Goal: Entertainment & Leisure: Consume media (video, audio)

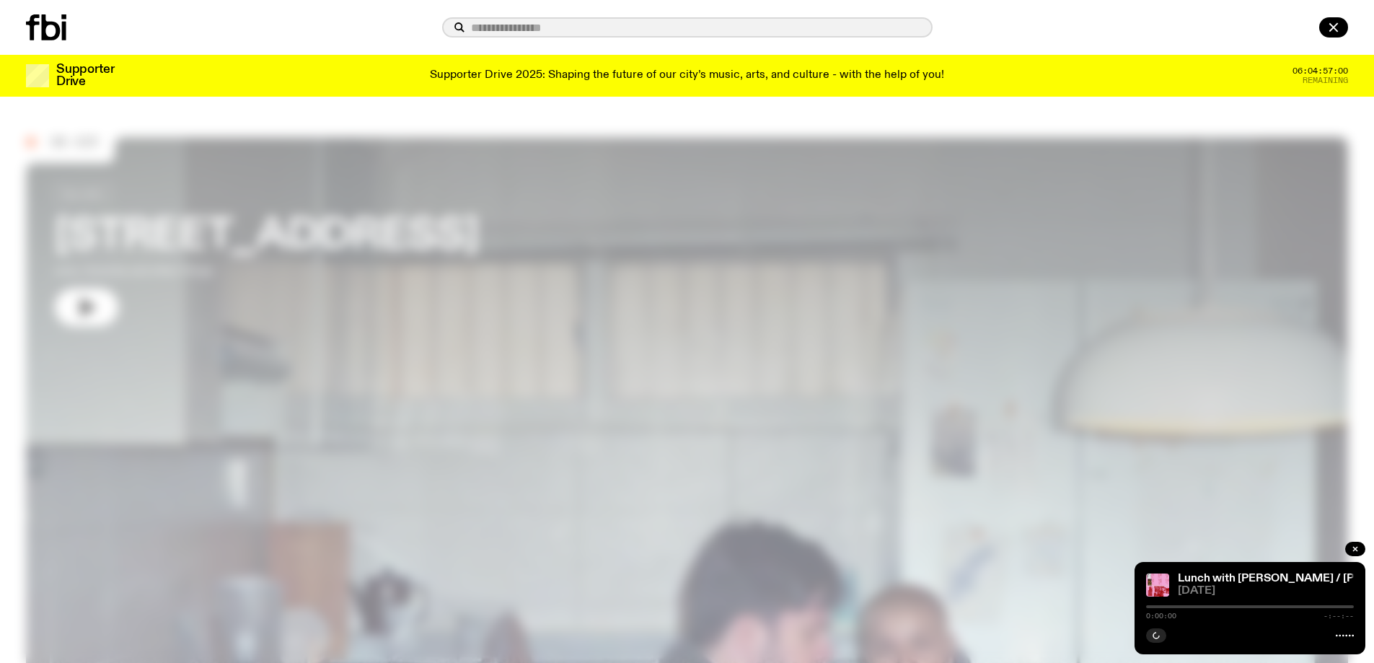
click at [522, 28] on input "text" at bounding box center [696, 28] width 450 height 12
type input "**********"
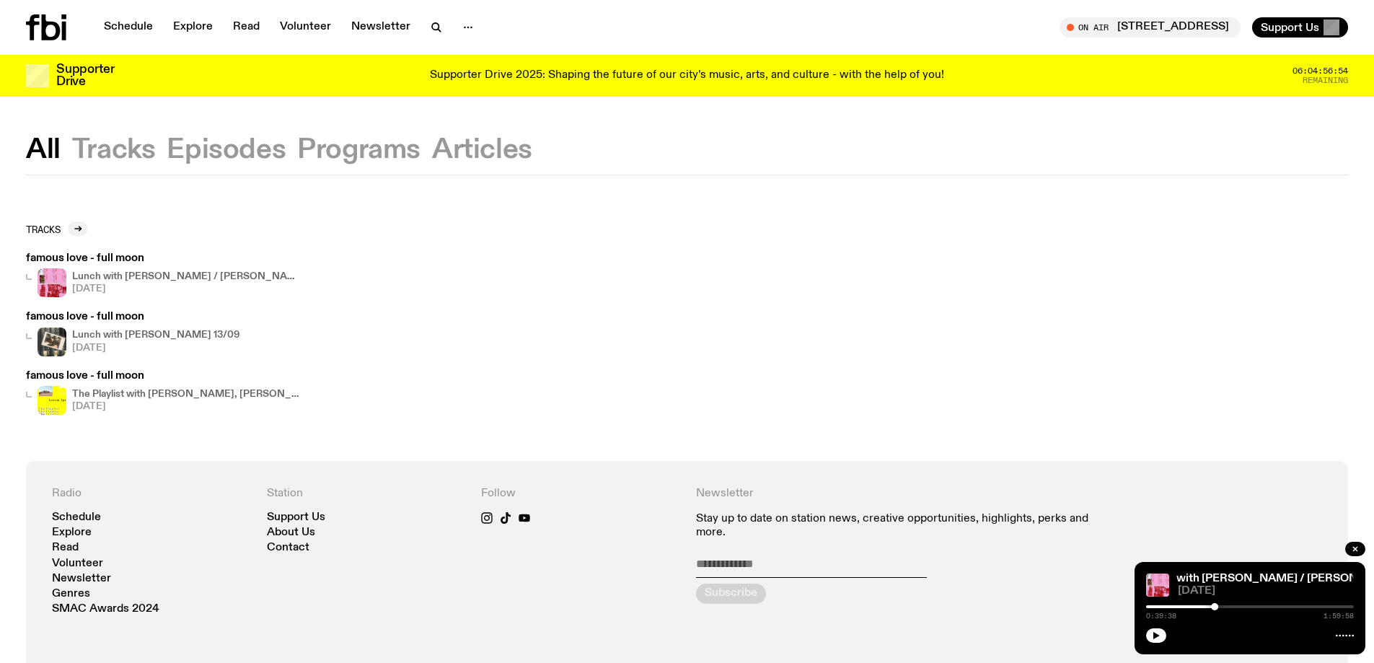
click at [65, 32] on icon at bounding box center [64, 31] width 4 height 19
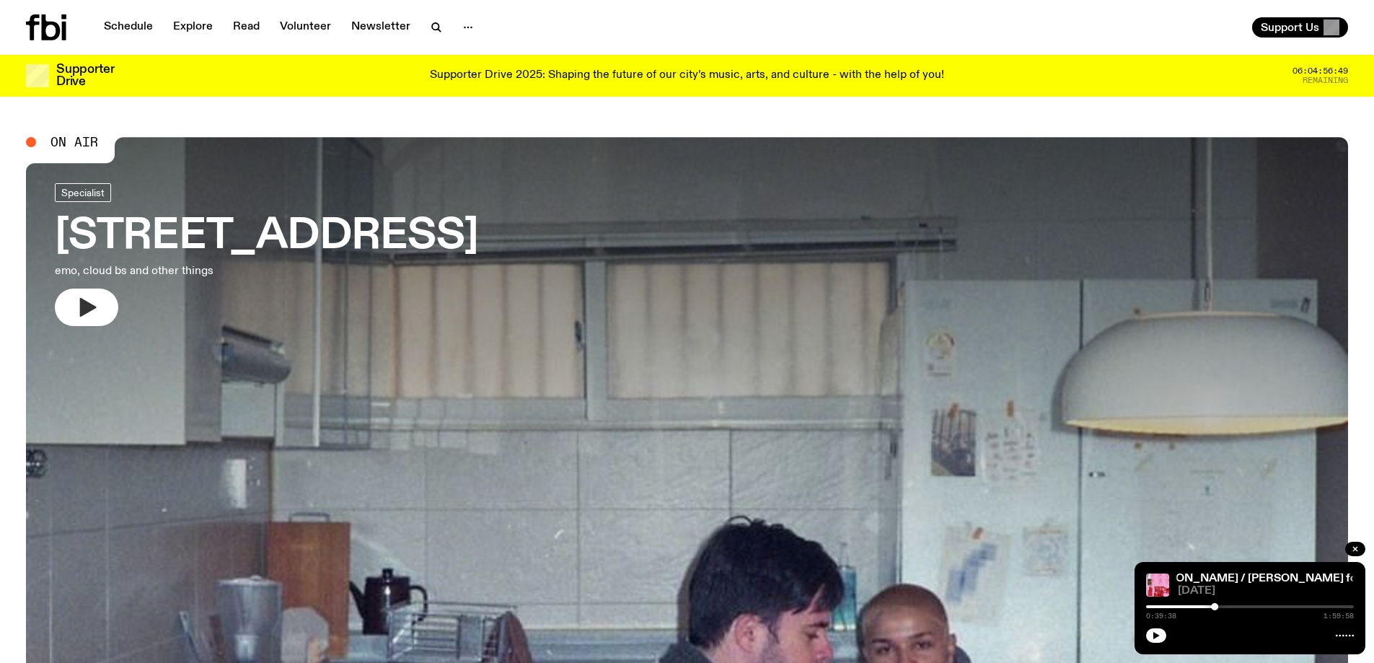
click at [68, 297] on button "button" at bounding box center [86, 308] width 63 height 38
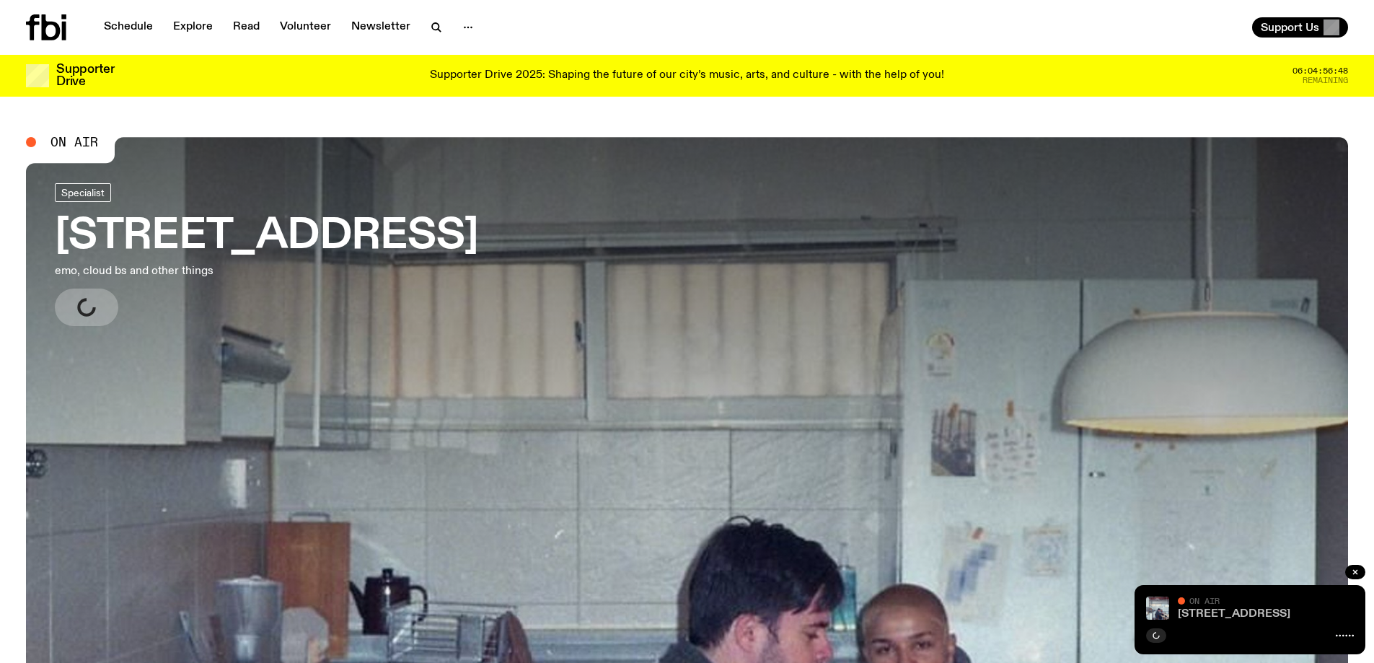
click at [1218, 608] on link "[STREET_ADDRESS]" at bounding box center [1234, 614] width 113 height 12
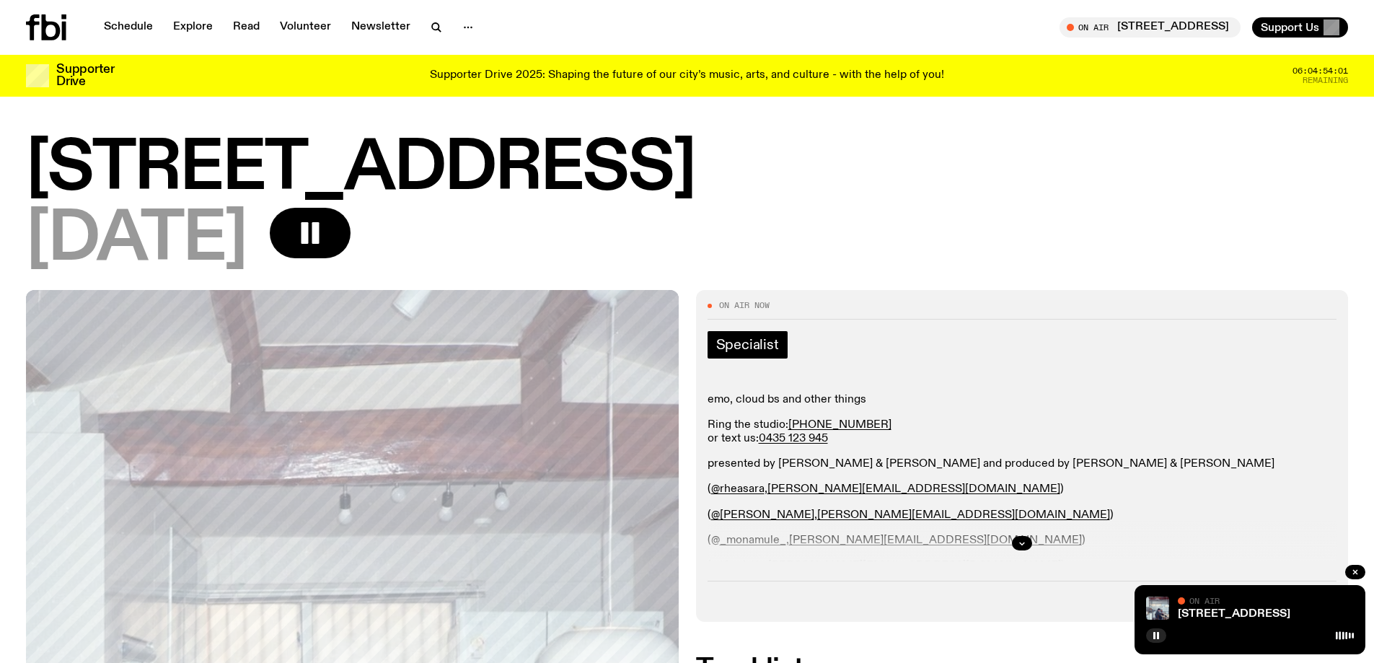
click at [764, 351] on span "Specialist" at bounding box center [747, 345] width 63 height 16
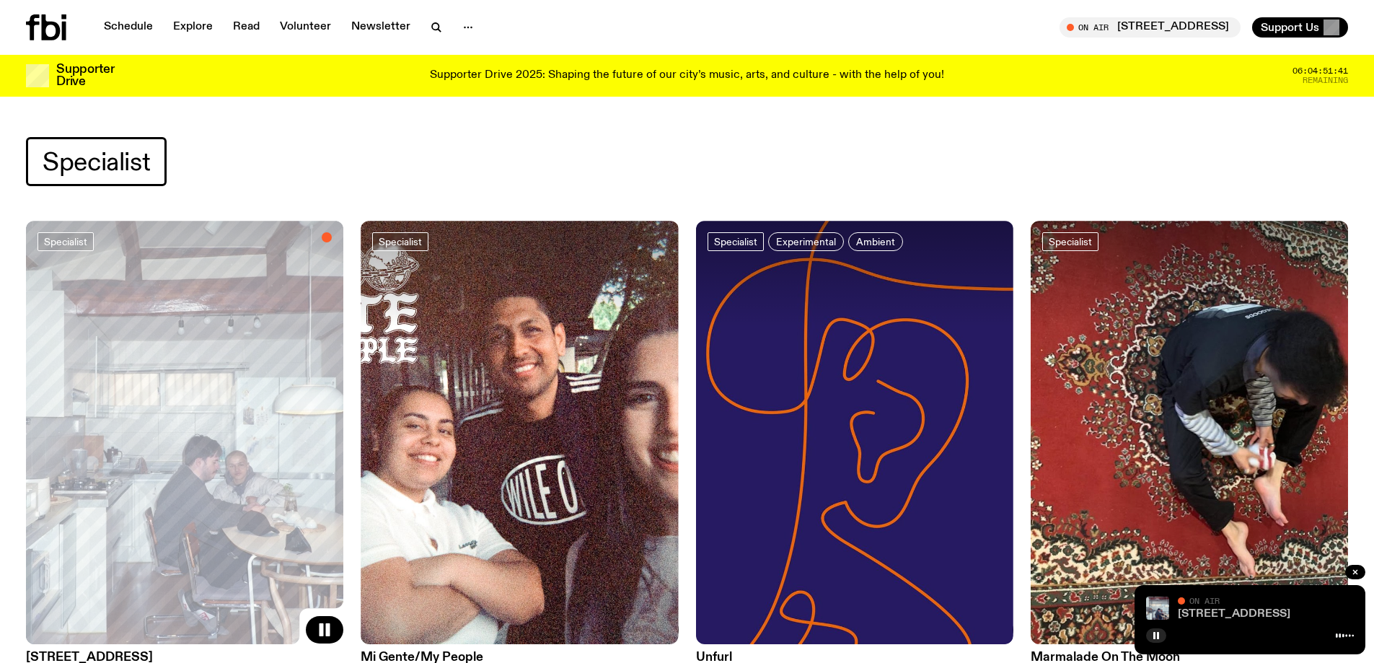
click at [1206, 612] on link "[STREET_ADDRESS]" at bounding box center [1234, 614] width 113 height 12
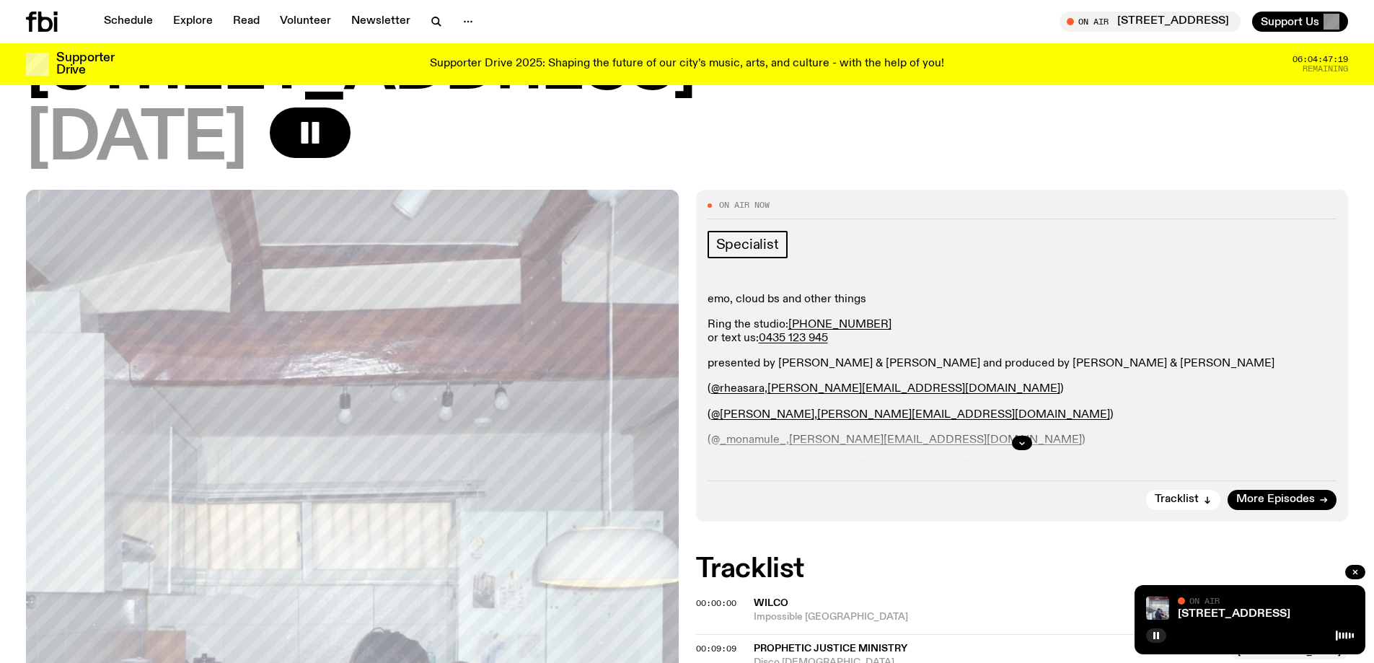
scroll to position [64, 0]
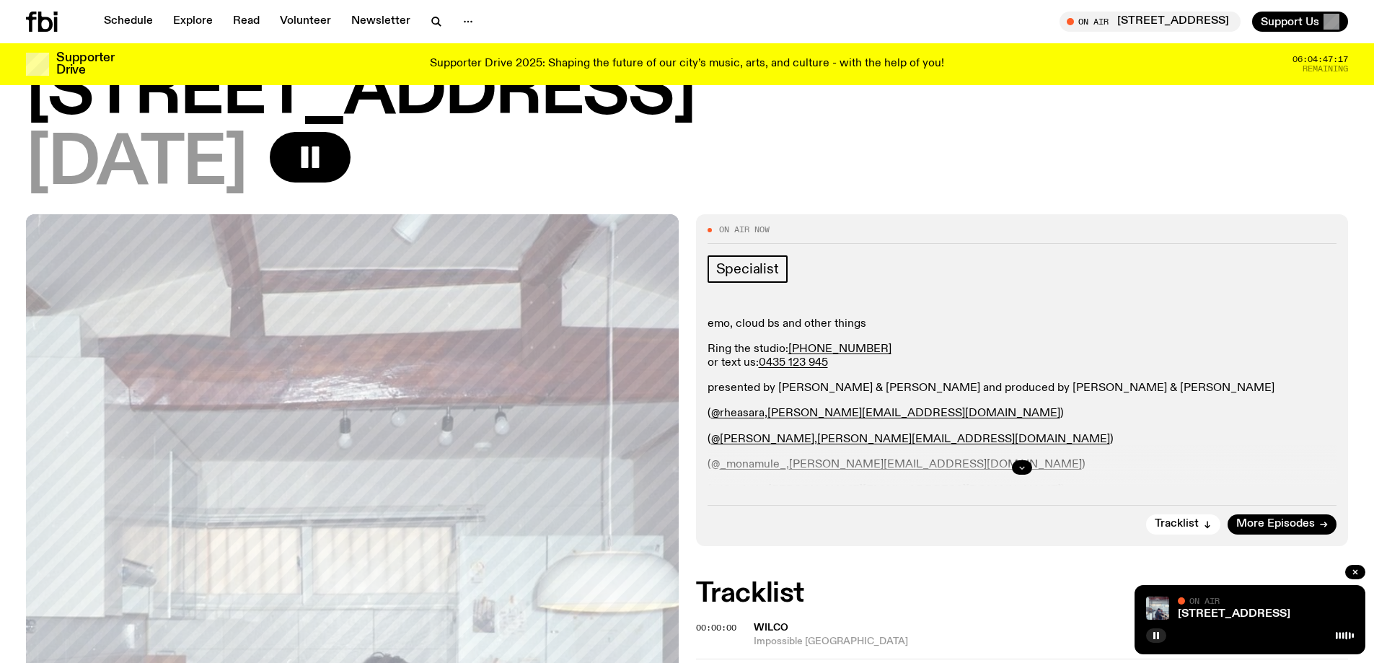
click at [1027, 473] on button "button" at bounding box center [1022, 467] width 20 height 14
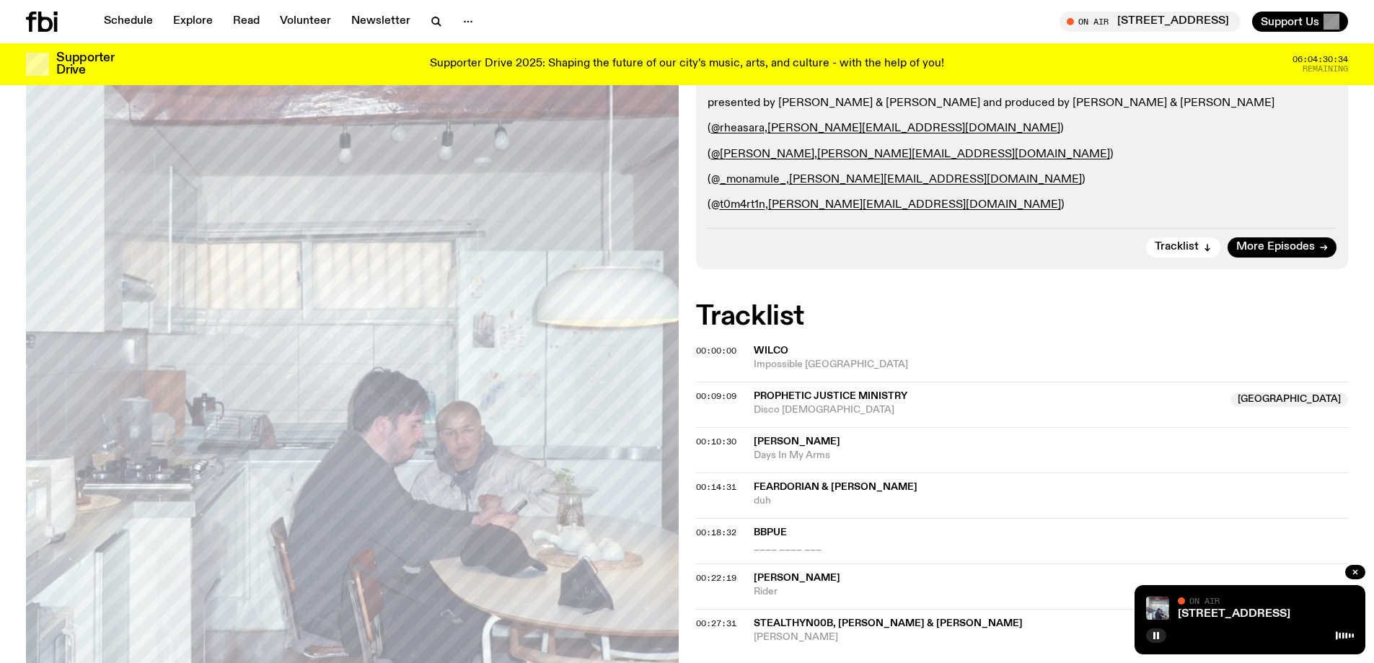
scroll to position [493, 0]
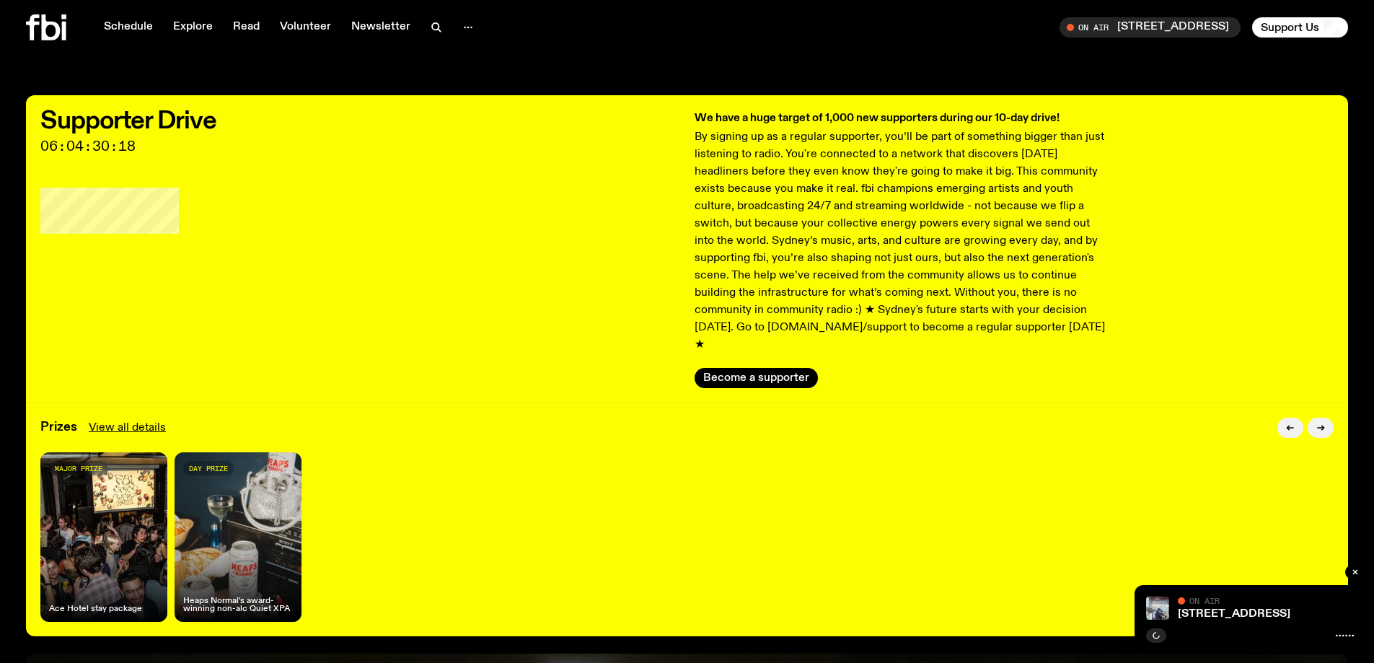
click at [949, 574] on div "major prize Ace Hotel stay package day prize Heaps Normal's award-winning non-a…" at bounding box center [687, 537] width 1294 height 170
click at [1195, 619] on div "704 W HIGH ST On Air On Air" at bounding box center [1250, 619] width 231 height 69
click at [1199, 614] on link "[STREET_ADDRESS]" at bounding box center [1234, 614] width 113 height 12
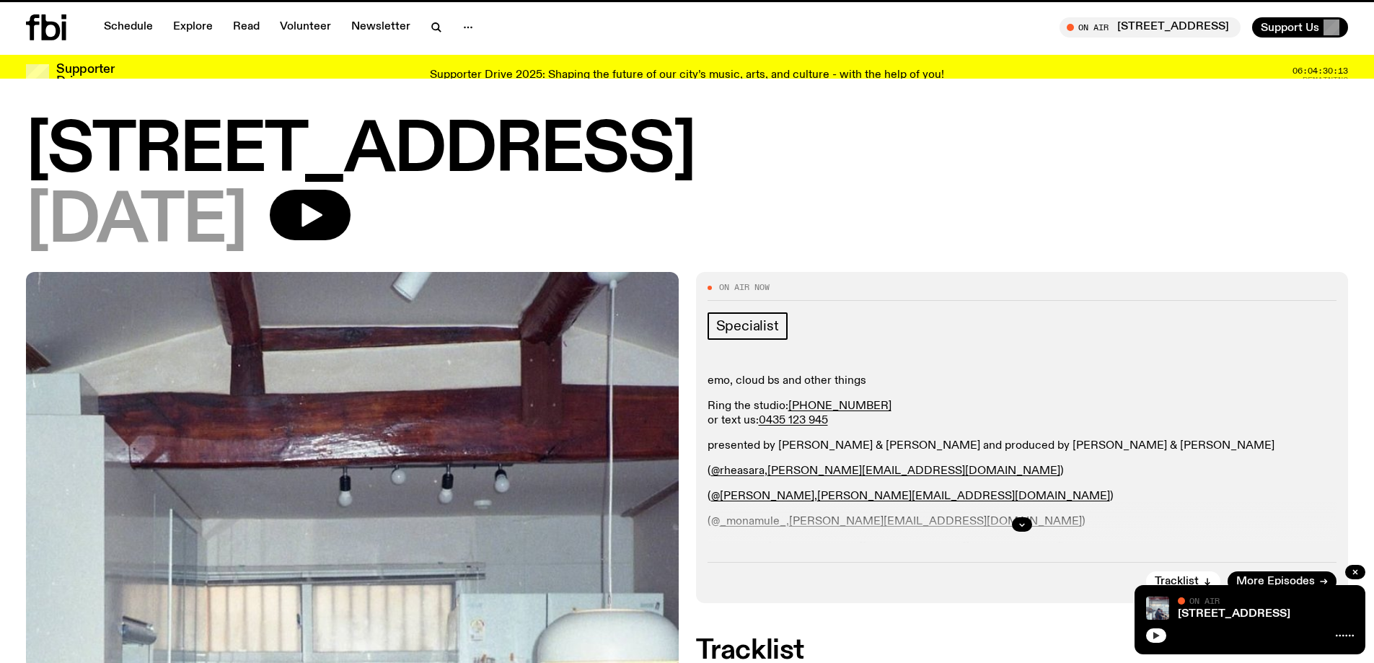
click at [1152, 640] on button "button" at bounding box center [1156, 635] width 20 height 14
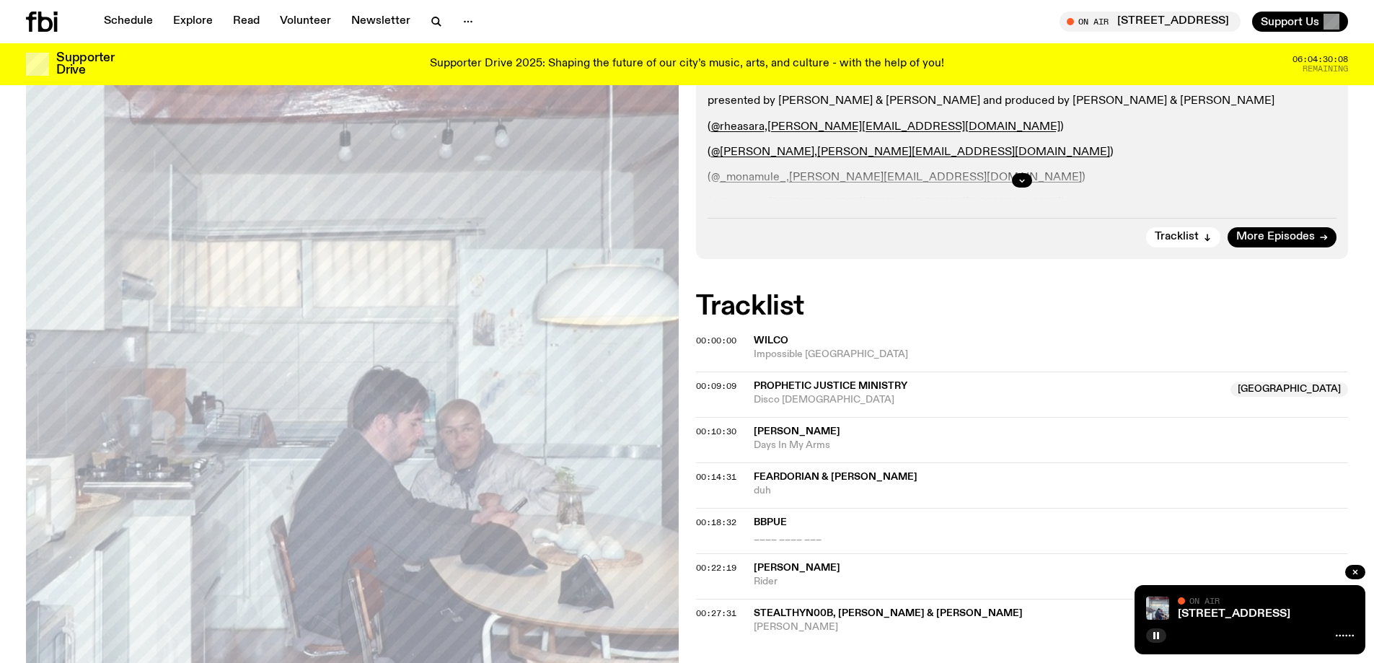
scroll to position [499, 0]
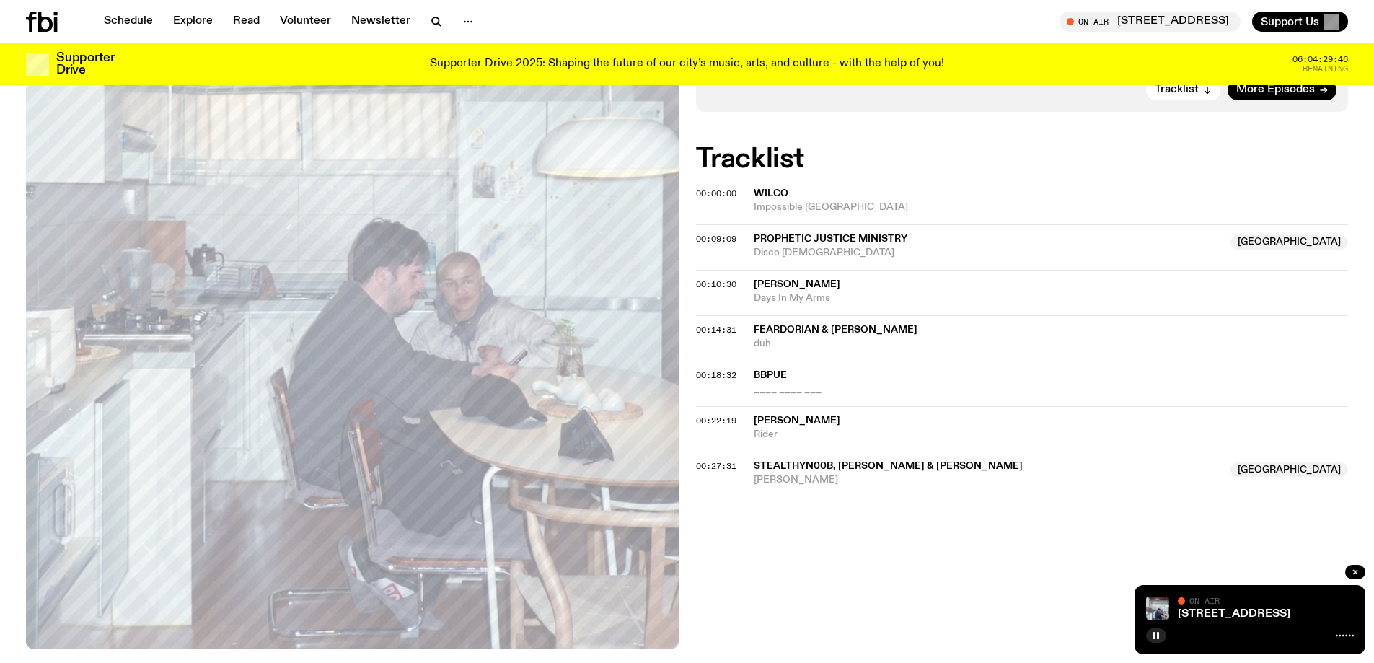
click at [780, 553] on div "On Air Now Specialist emo, cloud bs and other things Ring the studio: (02) 9030…" at bounding box center [687, 249] width 1374 height 939
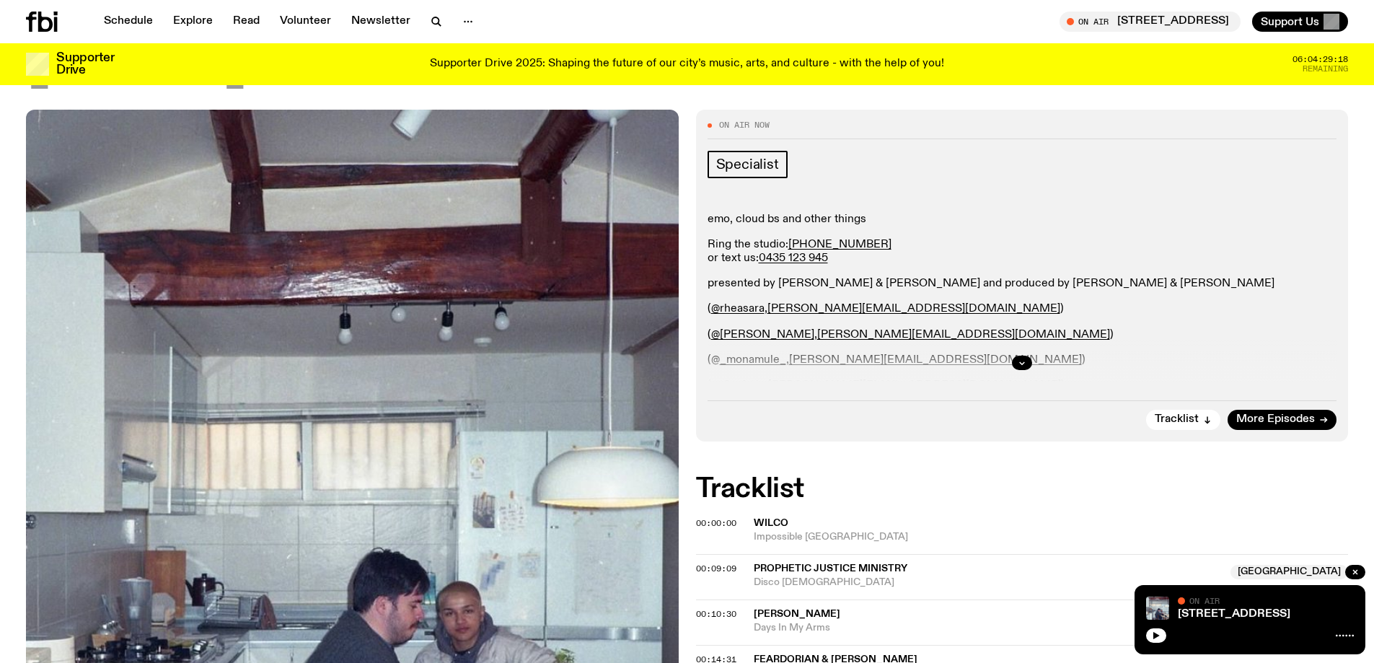
scroll to position [205, 0]
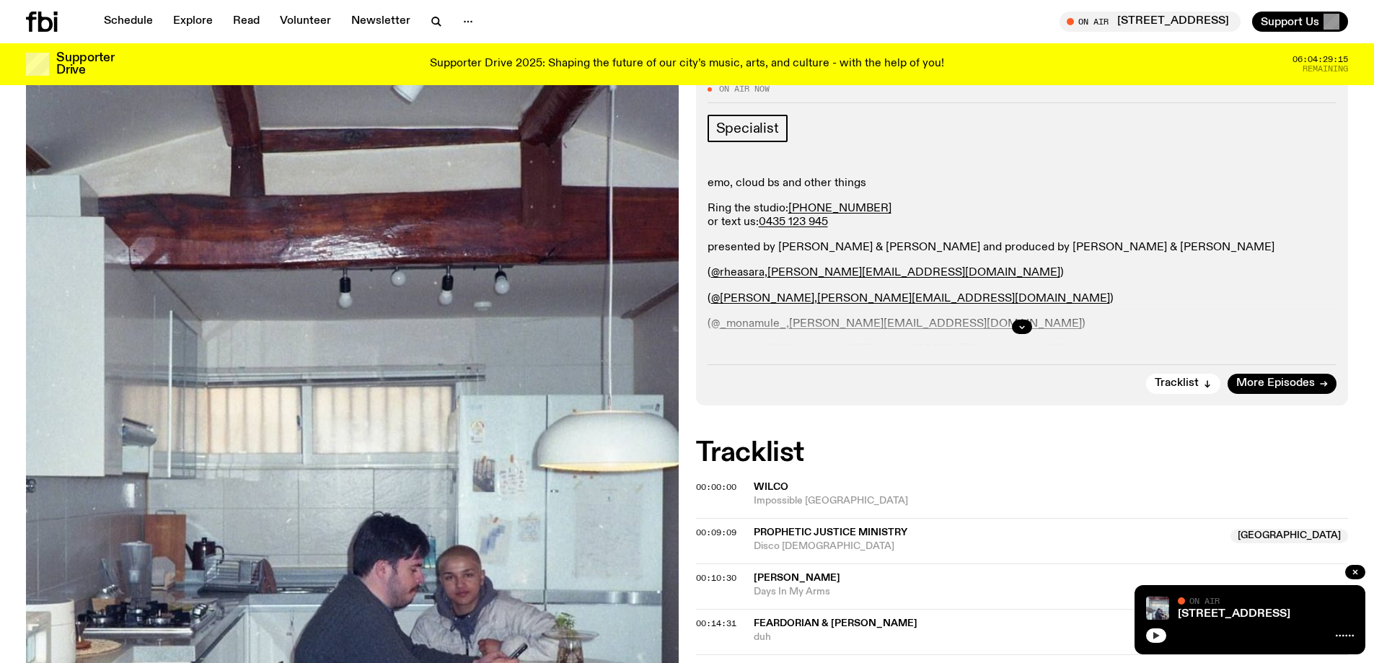
click at [1155, 633] on icon "button" at bounding box center [1157, 635] width 6 height 7
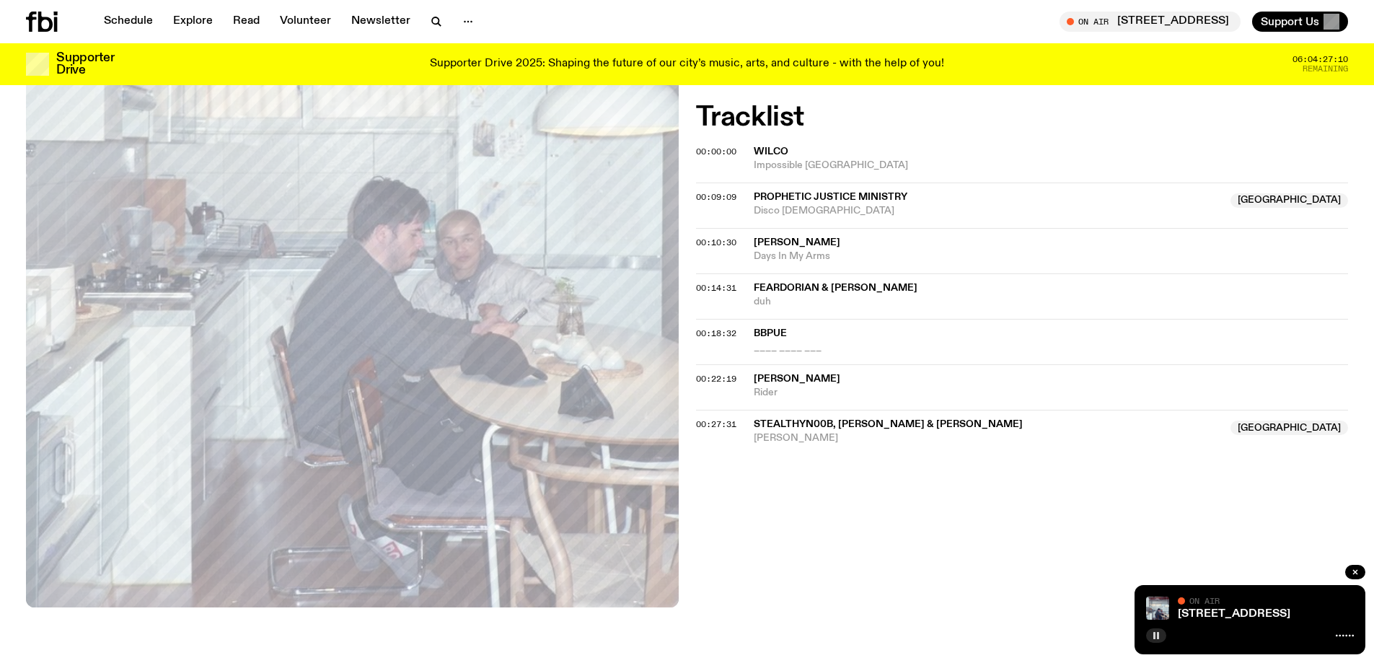
scroll to position [566, 0]
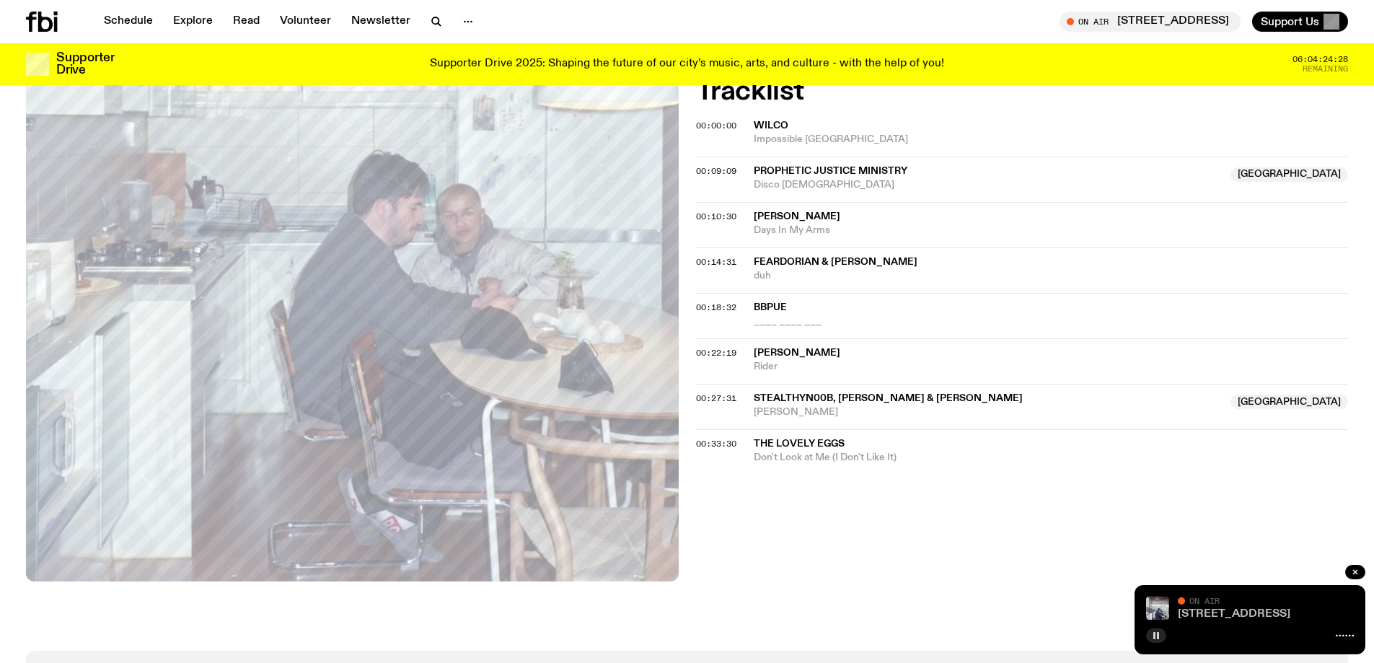
click at [1227, 613] on link "[STREET_ADDRESS]" at bounding box center [1234, 614] width 113 height 12
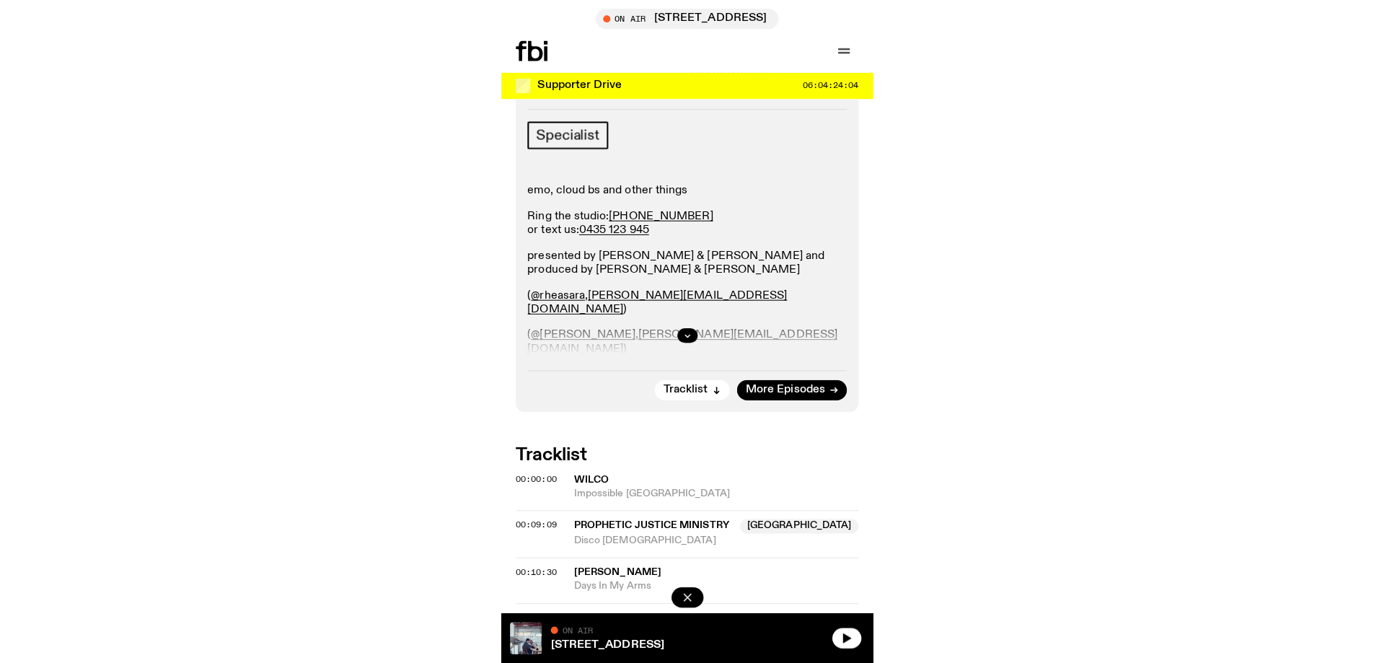
scroll to position [566, 0]
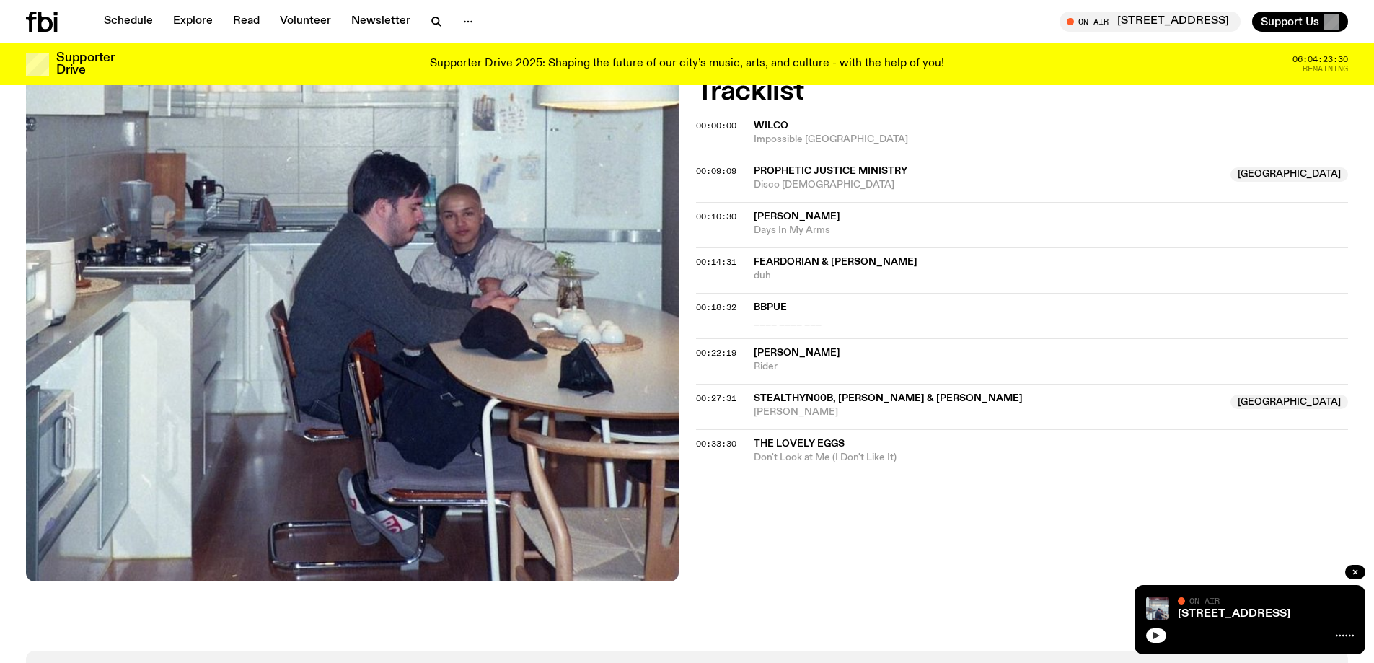
click at [1159, 640] on button "button" at bounding box center [1156, 635] width 20 height 14
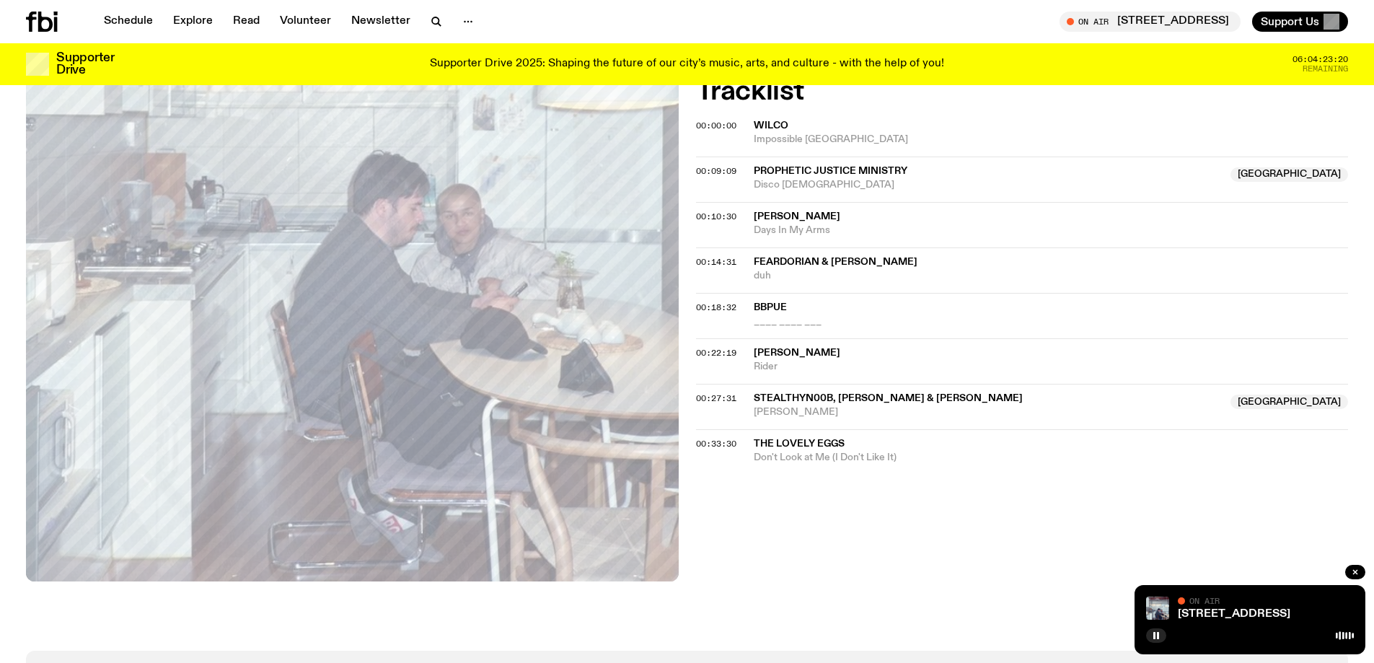
click at [810, 540] on div "On Air Now Specialist emo, cloud bs and other things Ring the studio: (02) 9030…" at bounding box center [687, 181] width 1374 height 939
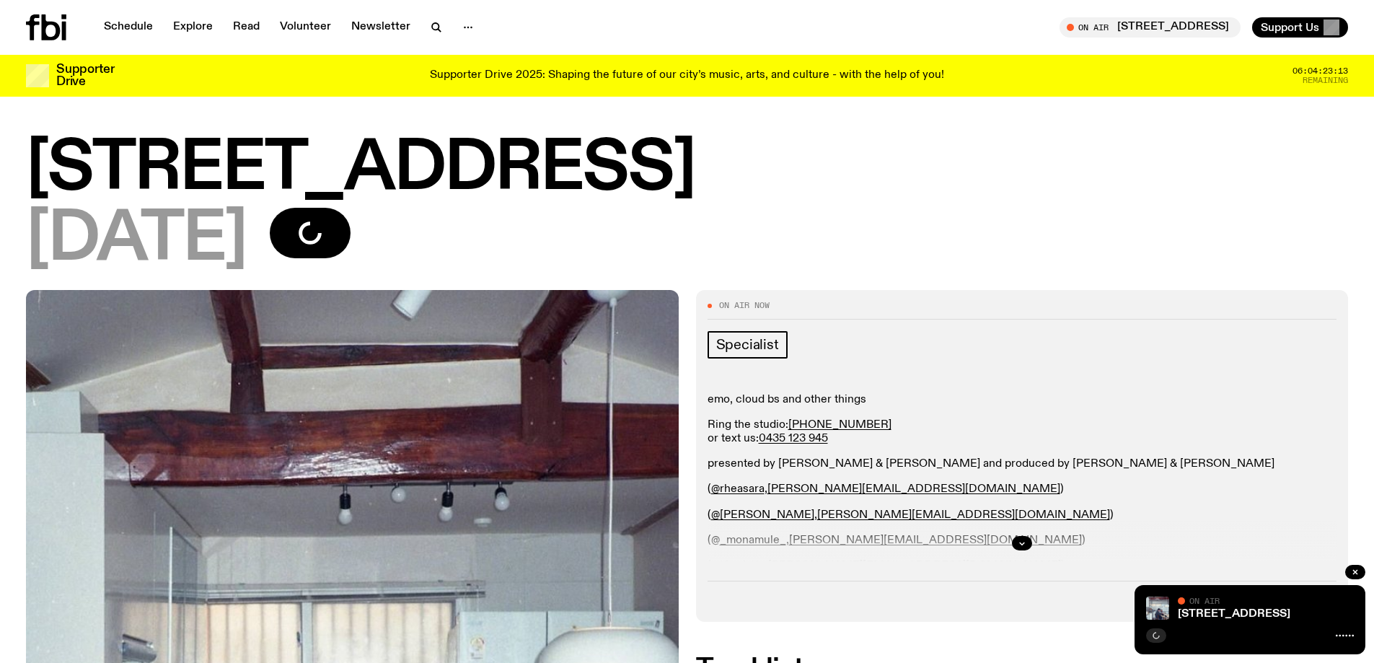
click at [906, 180] on h1 "[STREET_ADDRESS]" at bounding box center [687, 169] width 1322 height 65
click at [1157, 636] on icon "button" at bounding box center [1157, 635] width 6 height 7
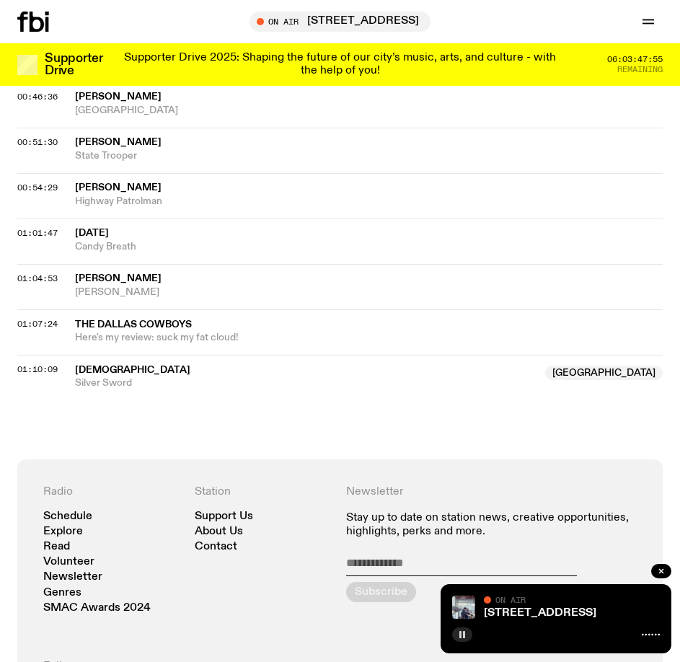
scroll to position [1000, 0]
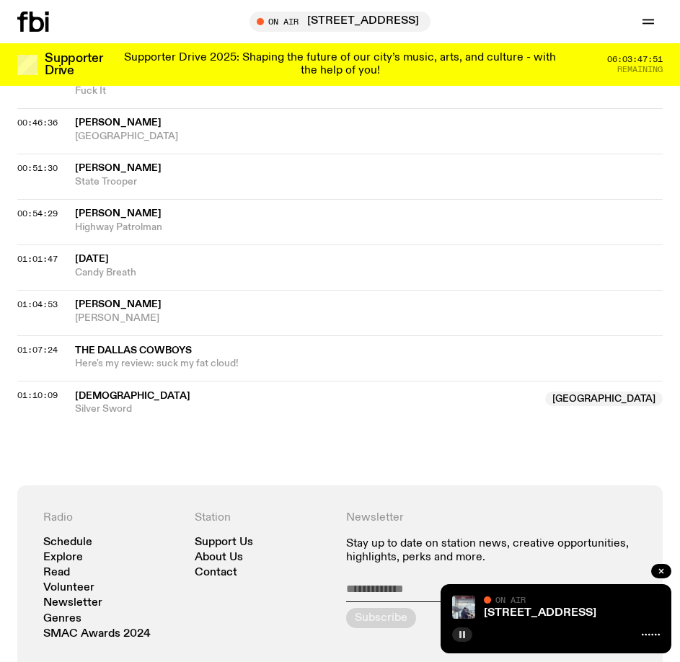
click at [462, 632] on icon "button" at bounding box center [462, 635] width 9 height 9
click at [459, 634] on icon "button" at bounding box center [462, 635] width 9 height 9
click at [468, 630] on button "button" at bounding box center [462, 635] width 20 height 14
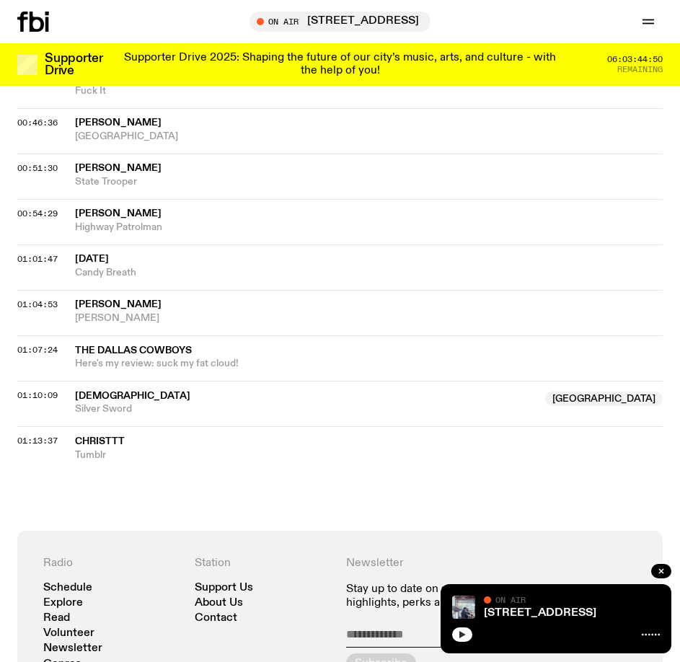
click at [460, 639] on icon "button" at bounding box center [462, 635] width 9 height 9
click at [460, 638] on icon "button" at bounding box center [462, 635] width 9 height 9
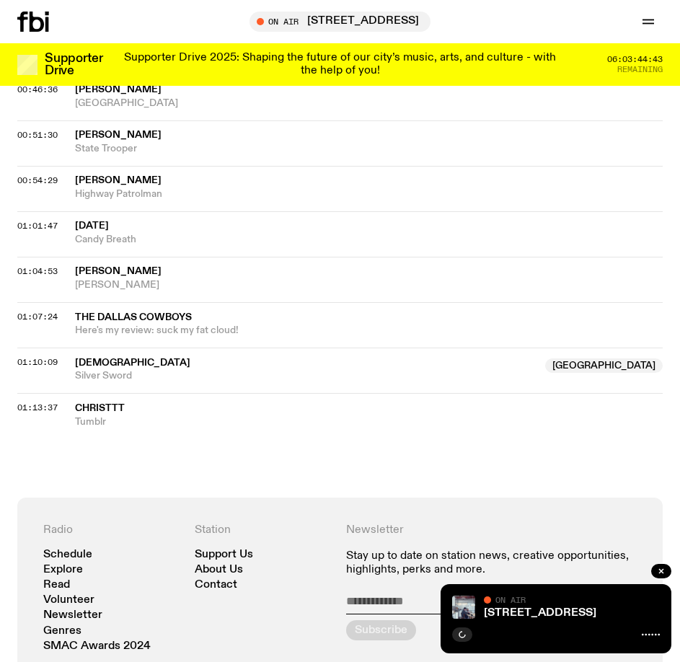
scroll to position [1010, 0]
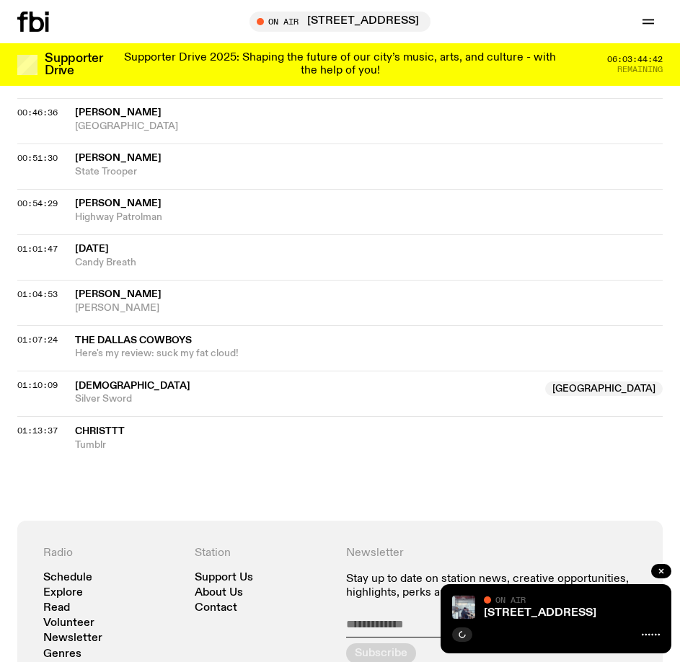
click at [465, 626] on div at bounding box center [556, 633] width 208 height 17
drag, startPoint x: 465, startPoint y: 626, endPoint x: 401, endPoint y: 387, distance: 248.0
click at [401, 387] on span "[DEMOGRAPHIC_DATA]" at bounding box center [306, 387] width 462 height 14
click at [462, 636] on icon "button" at bounding box center [463, 634] width 6 height 7
click at [461, 640] on button "button" at bounding box center [462, 635] width 20 height 14
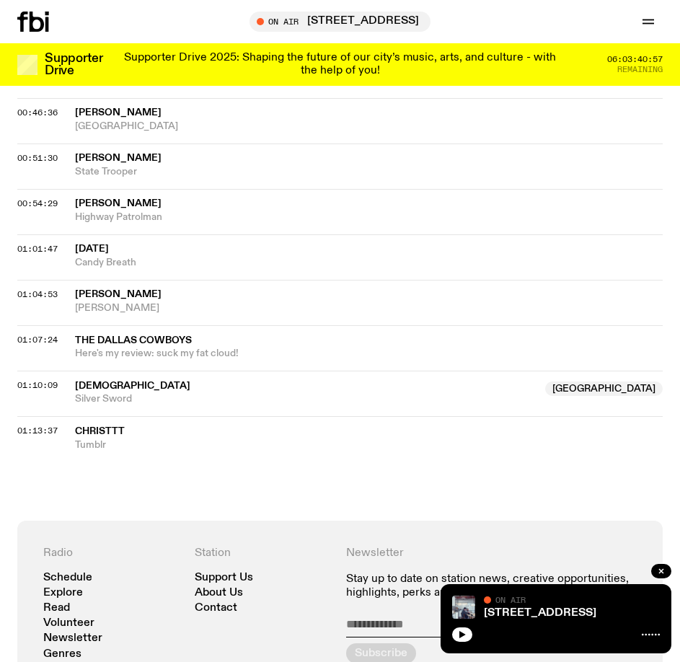
click at [447, 636] on div "704 W HIGH ST On Air On Air" at bounding box center [556, 618] width 231 height 69
click at [458, 635] on icon "button" at bounding box center [462, 635] width 9 height 9
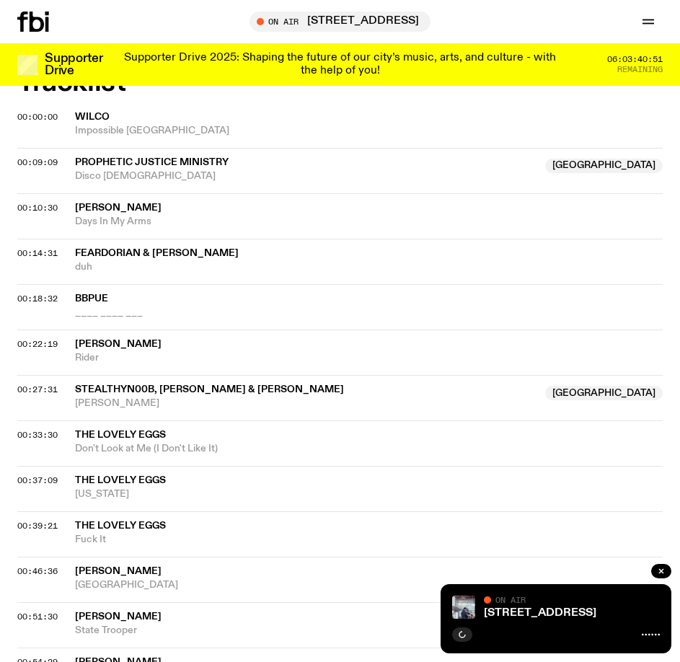
scroll to position [866, 0]
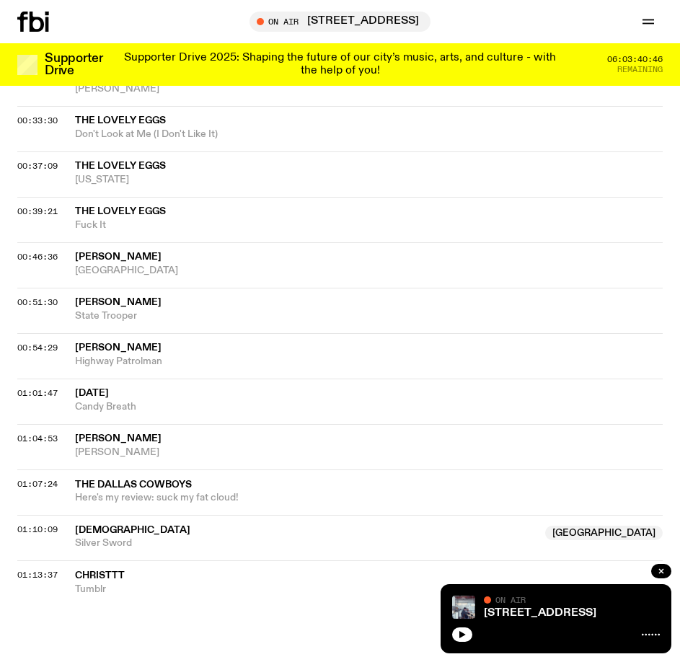
click at [463, 635] on icon "button" at bounding box center [463, 634] width 6 height 7
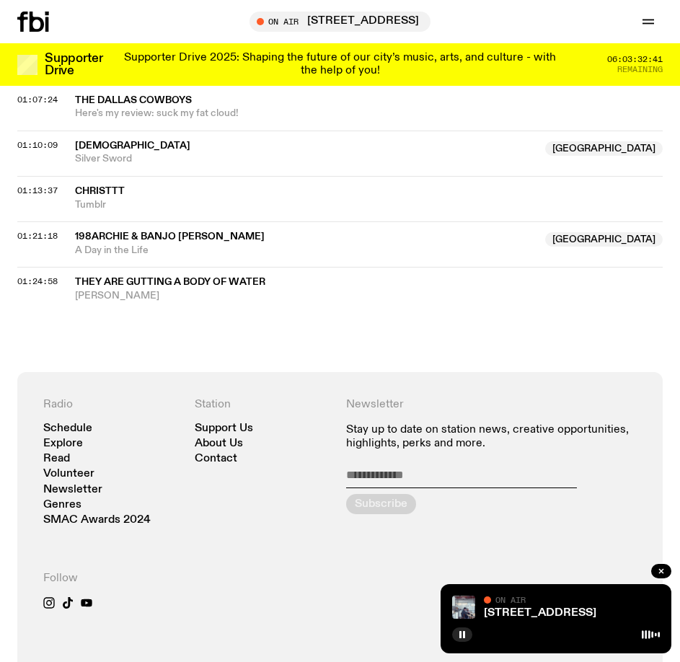
scroll to position [1299, 0]
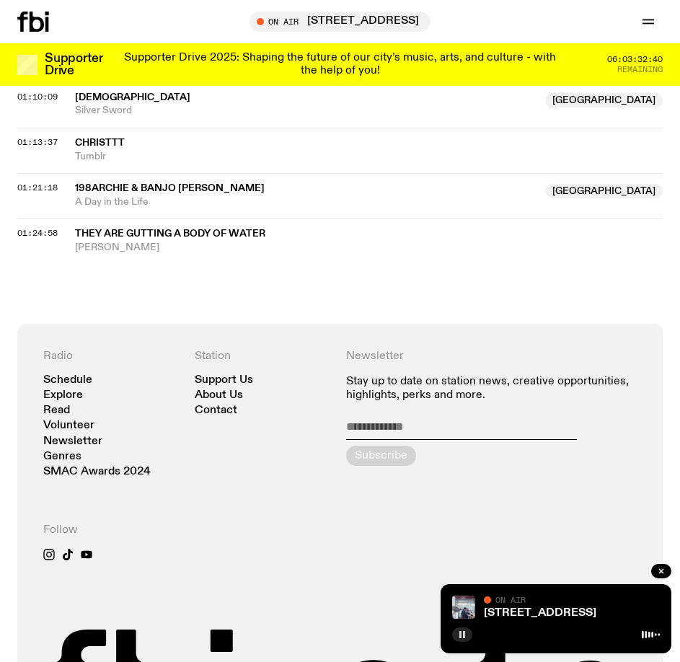
click at [460, 638] on rect "button" at bounding box center [461, 634] width 2 height 7
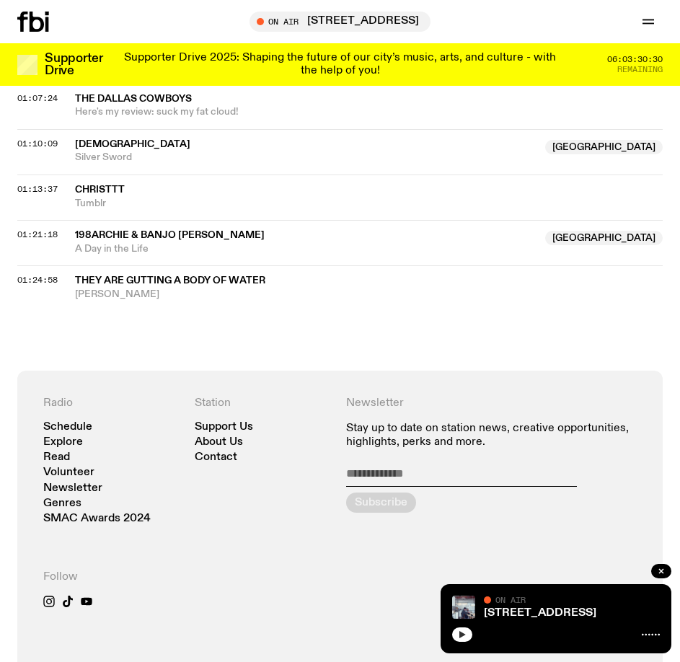
scroll to position [1227, 0]
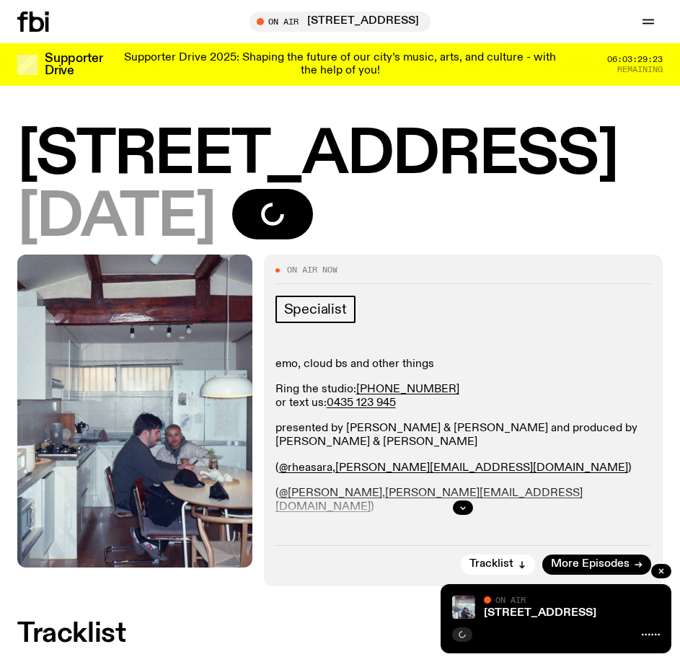
scroll to position [1225, 0]
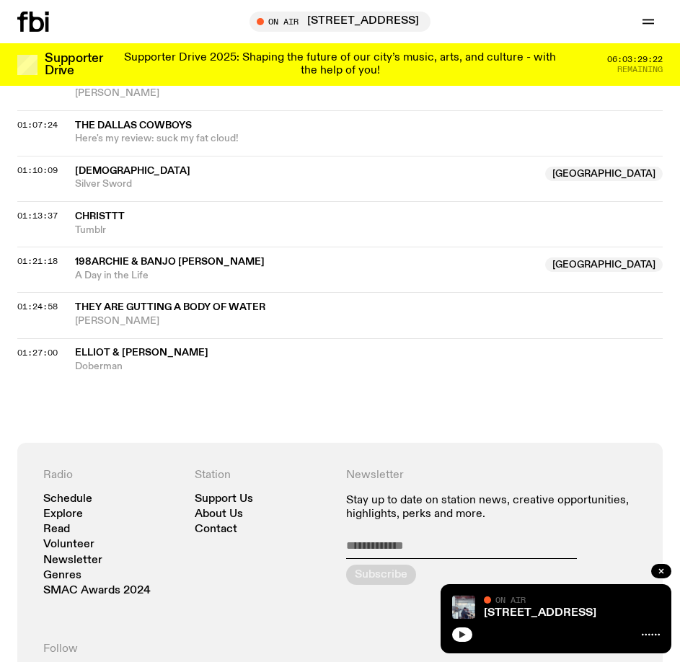
click at [462, 636] on icon "button" at bounding box center [463, 634] width 6 height 7
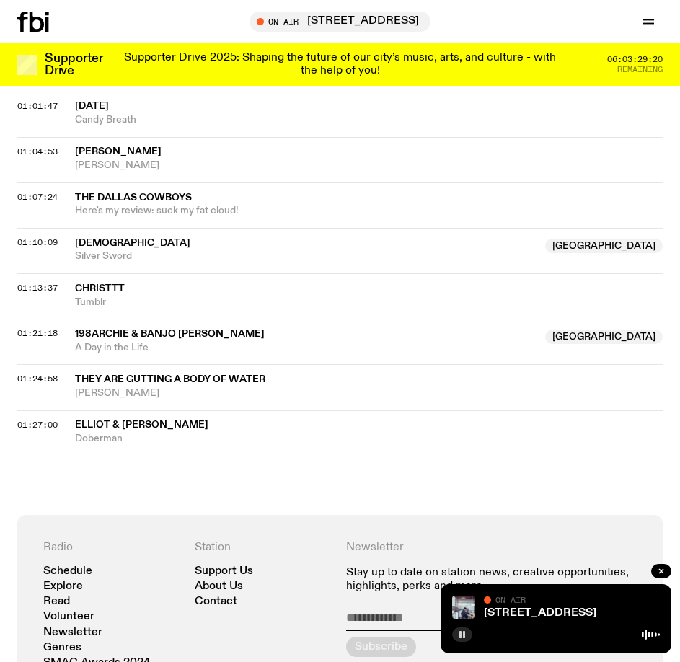
click at [462, 633] on rect "button" at bounding box center [461, 634] width 2 height 7
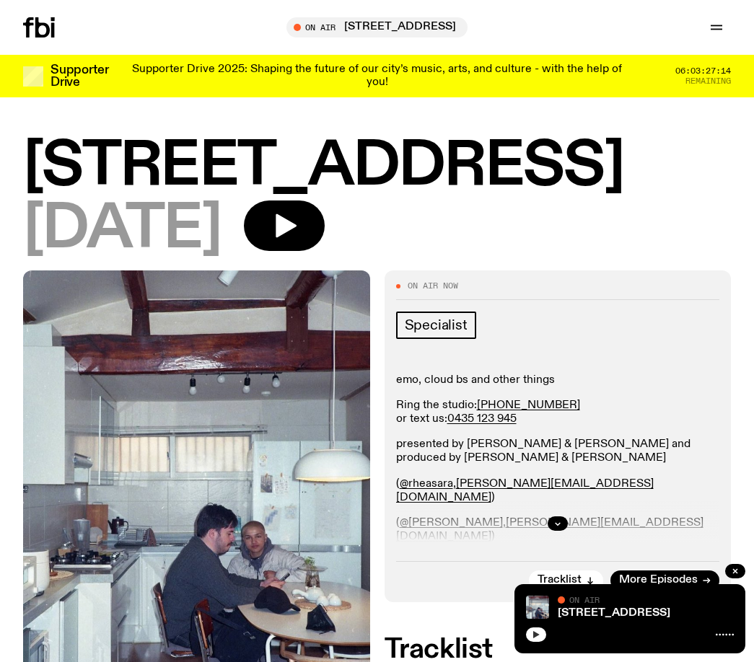
click at [540, 633] on button "button" at bounding box center [536, 635] width 20 height 14
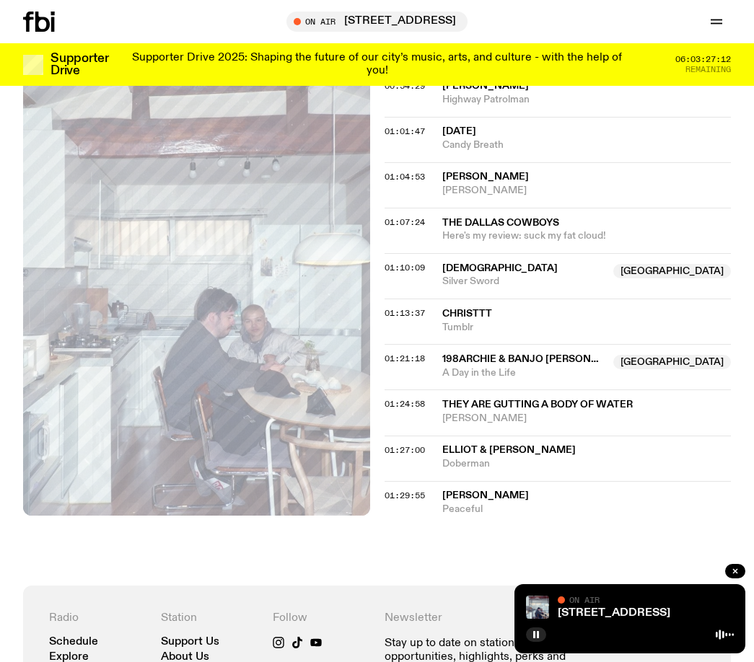
scroll to position [1288, 0]
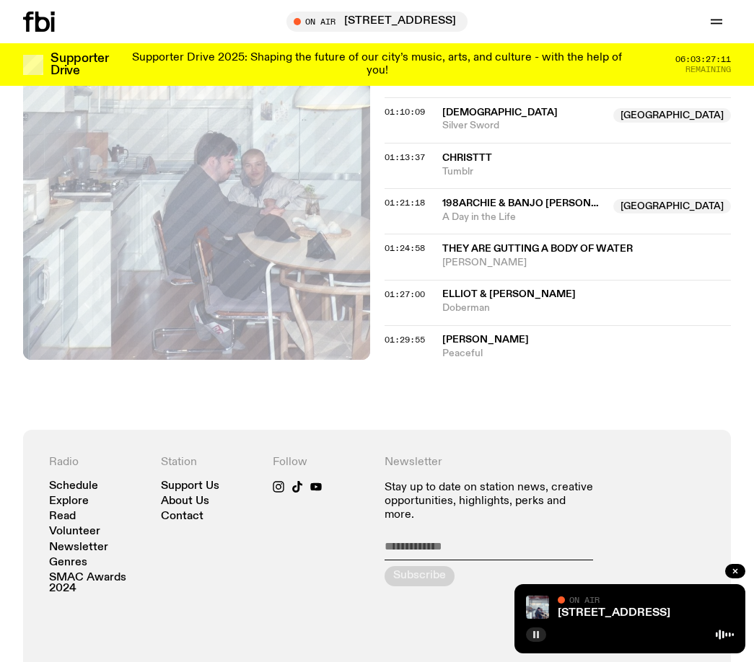
click at [536, 633] on icon "button" at bounding box center [536, 635] width 9 height 9
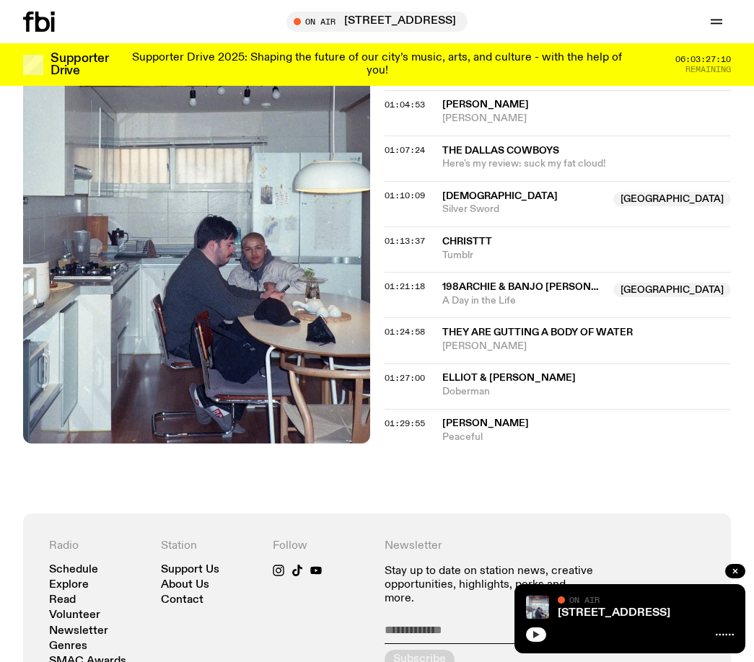
scroll to position [1071, 0]
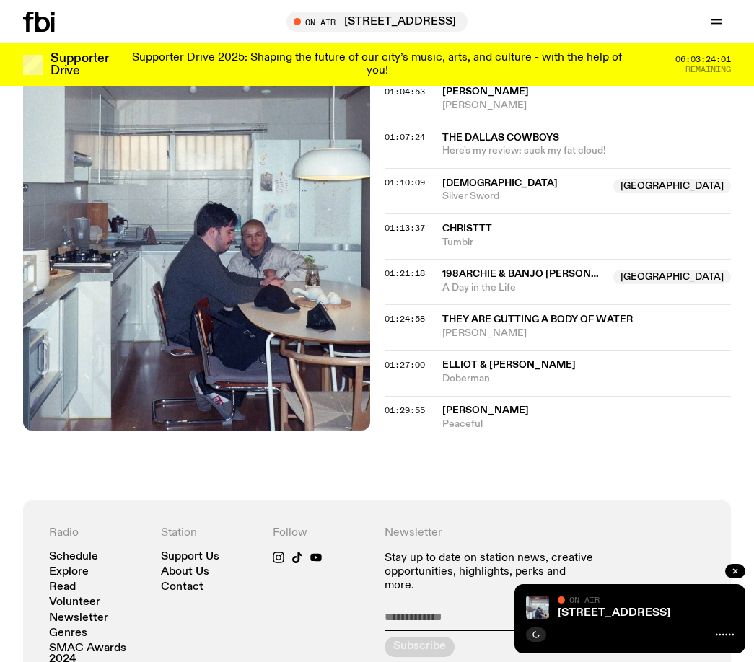
scroll to position [1216, 0]
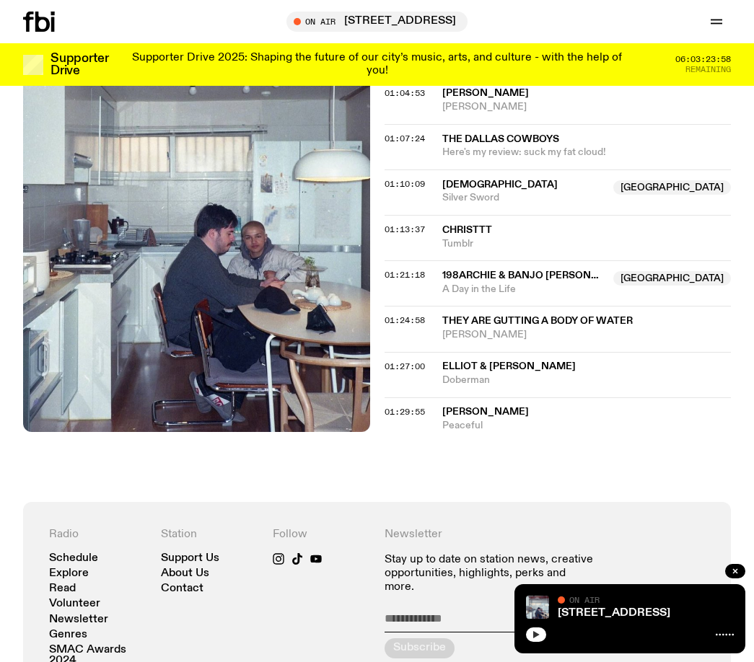
click at [533, 639] on icon "button" at bounding box center [536, 635] width 9 height 9
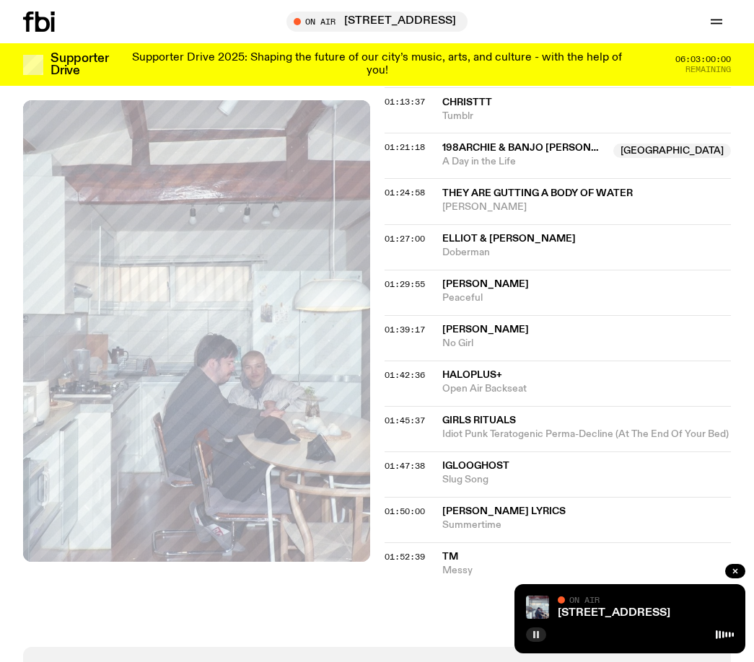
scroll to position [1369, 0]
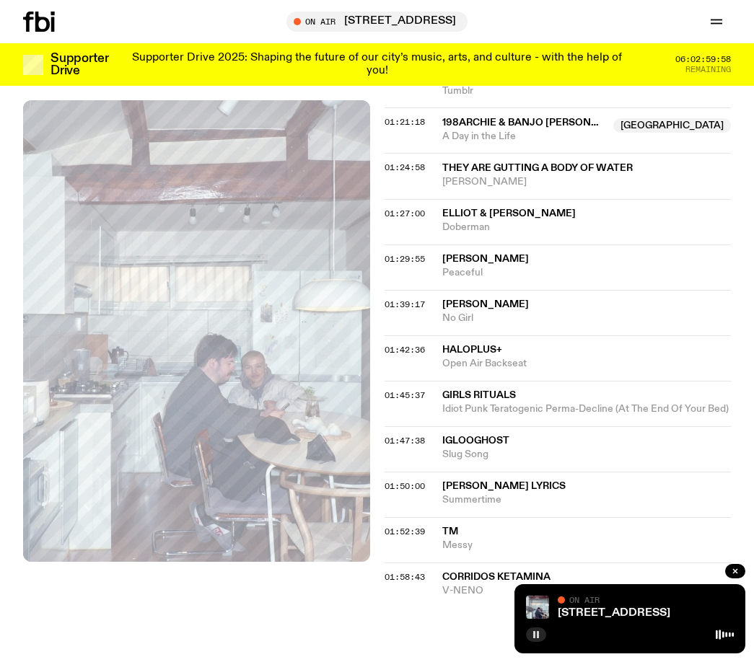
click at [526, 628] on button "button" at bounding box center [536, 635] width 20 height 14
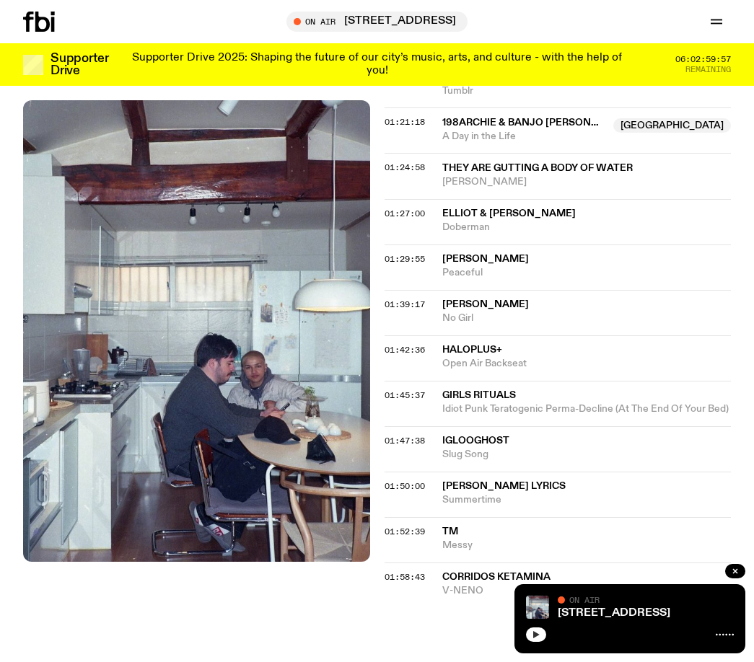
click at [526, 628] on button "button" at bounding box center [536, 635] width 20 height 14
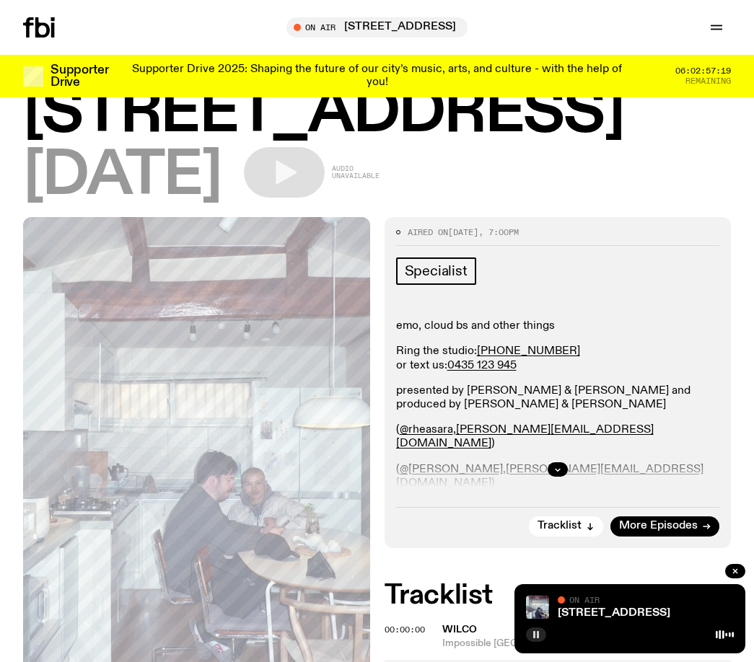
scroll to position [0, 0]
